Goal: Find specific page/section: Find specific page/section

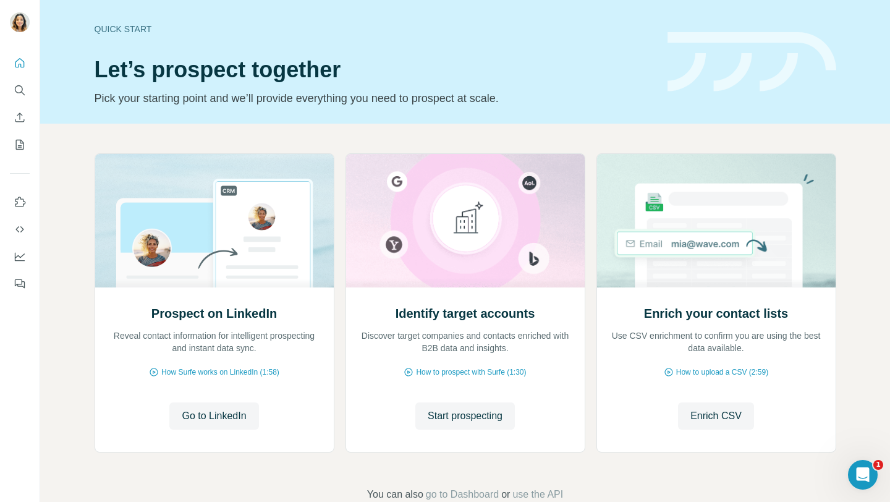
scroll to position [30, 0]
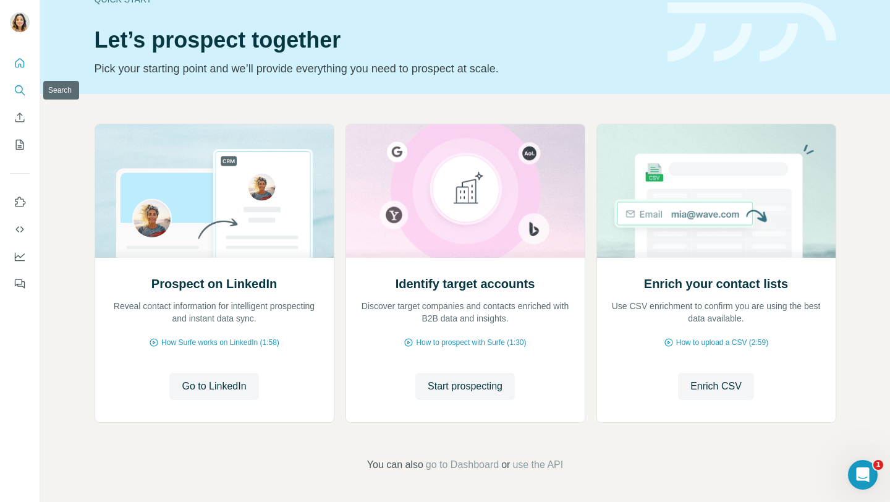
click at [22, 83] on button "Search" at bounding box center [20, 90] width 20 height 22
click at [20, 85] on icon "Search" at bounding box center [20, 90] width 12 height 12
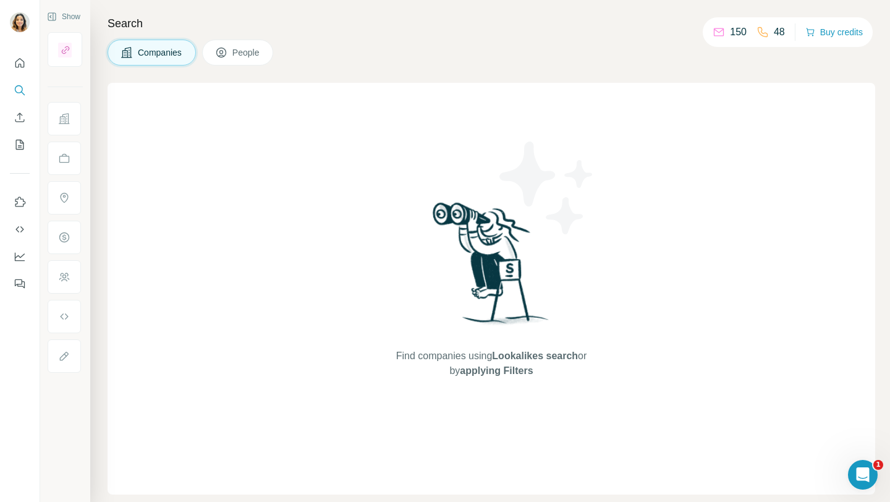
click at [269, 56] on button "People" at bounding box center [238, 53] width 72 height 26
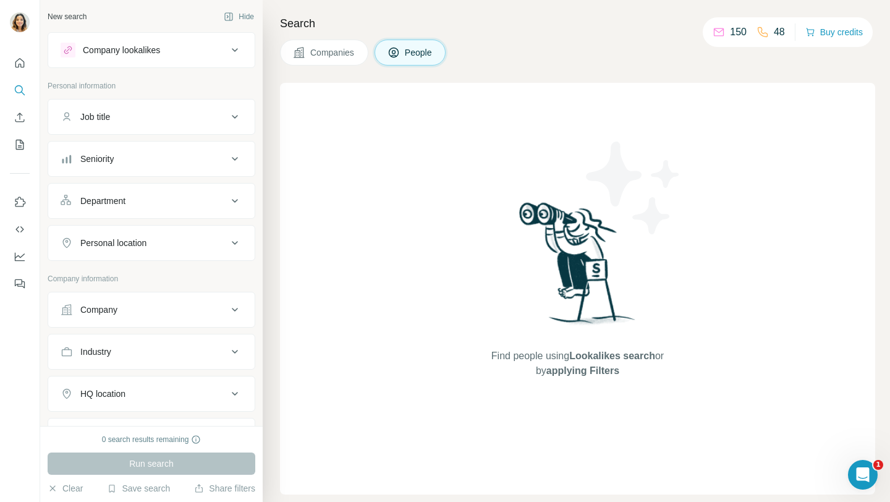
click at [181, 124] on button "Job title" at bounding box center [151, 117] width 206 height 30
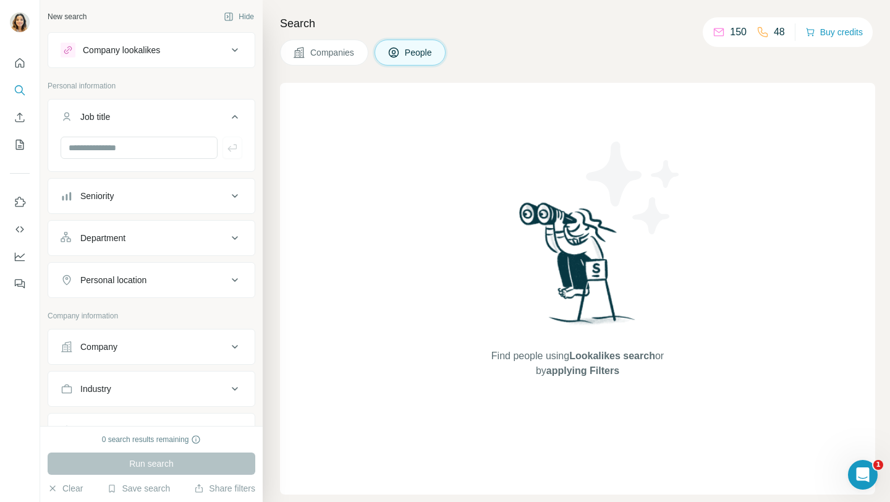
click at [202, 66] on div "Company lookalikes" at bounding box center [152, 50] width 208 height 36
click at [202, 60] on button "Company lookalikes" at bounding box center [151, 50] width 206 height 30
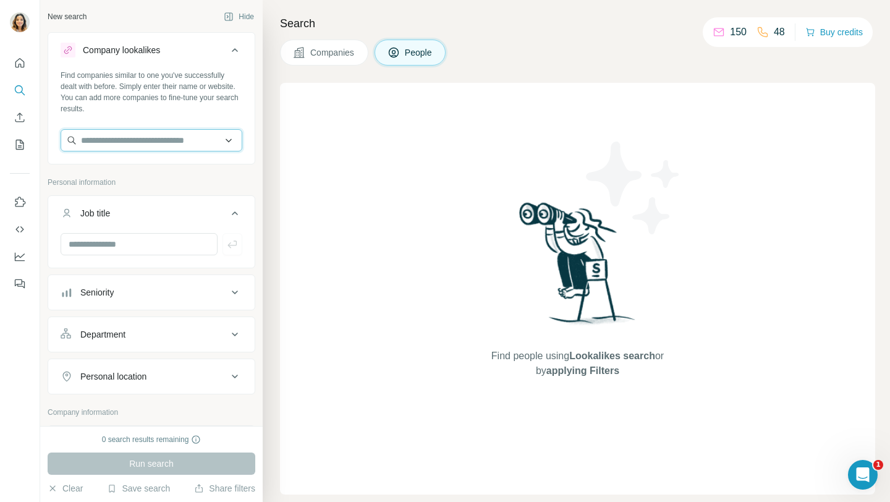
click at [176, 140] on input "text" at bounding box center [152, 140] width 182 height 22
paste input "**********"
type input "**********"
click at [236, 134] on input "**********" at bounding box center [152, 140] width 182 height 22
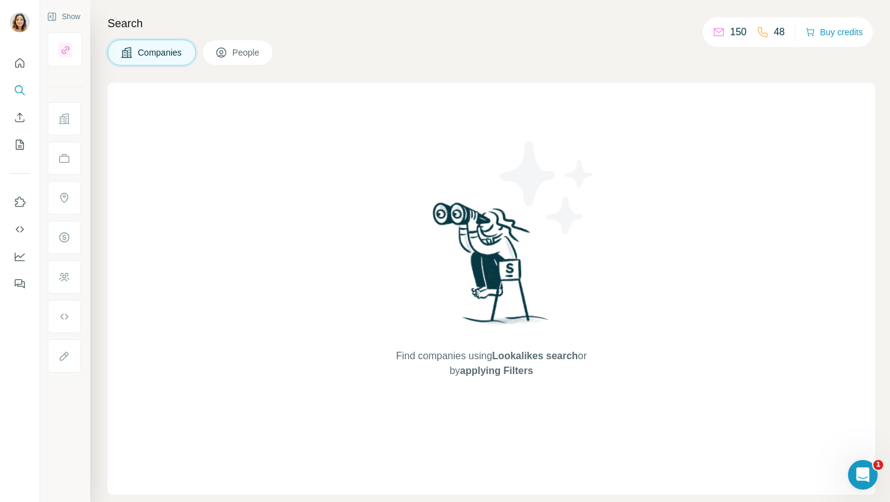
click at [249, 37] on div "Search Companies People Find companies using Lookalikes search or by applying F…" at bounding box center [490, 251] width 800 height 502
click at [250, 66] on div "Search Companies People Find companies using Lookalikes search or by applying F…" at bounding box center [490, 251] width 800 height 502
click at [253, 59] on button "People" at bounding box center [238, 53] width 72 height 26
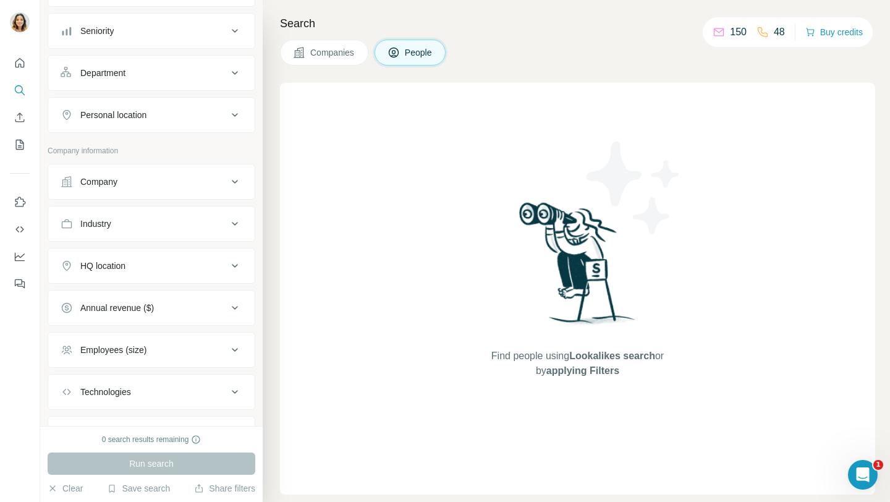
scroll to position [147, 0]
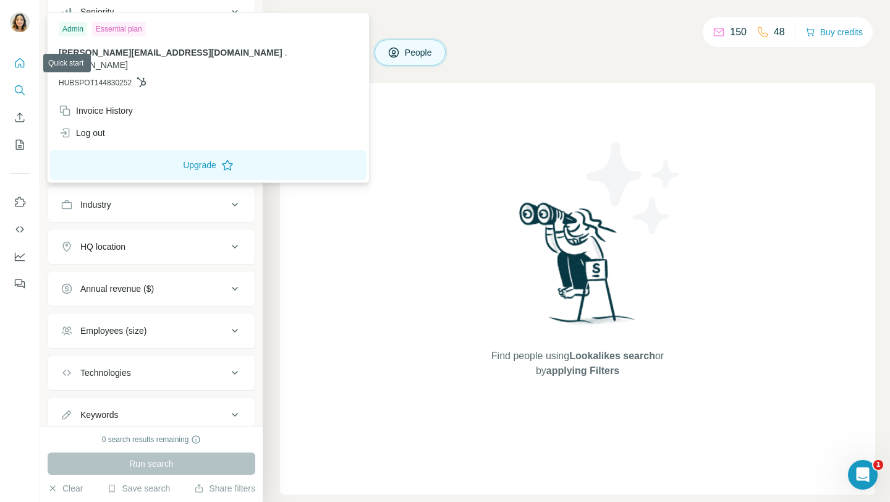
click at [17, 60] on icon "Quick start" at bounding box center [20, 63] width 12 height 12
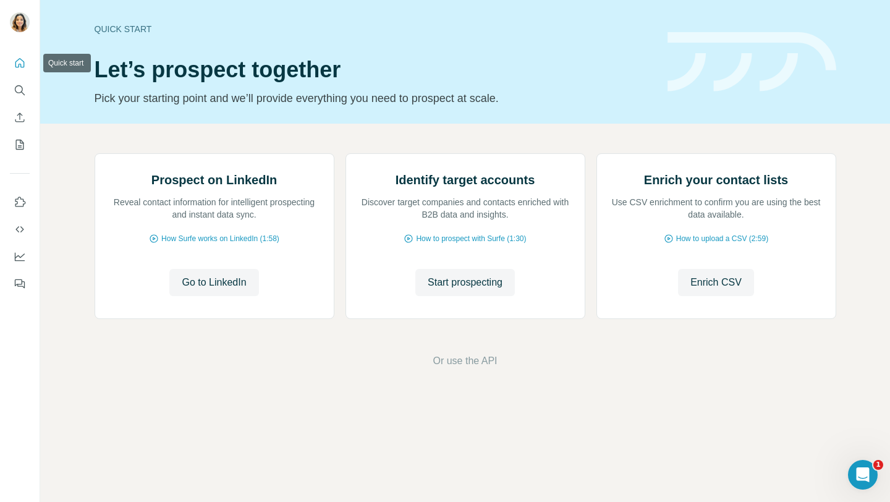
click at [17, 60] on icon "Quick start" at bounding box center [20, 63] width 12 height 12
click at [218, 318] on div "Prospect on LinkedIn Reveal contact information for intelligent prospecting and…" at bounding box center [214, 236] width 239 height 164
click at [218, 290] on span "Go to LinkedIn" at bounding box center [214, 282] width 64 height 15
